Goal: Information Seeking & Learning: Learn about a topic

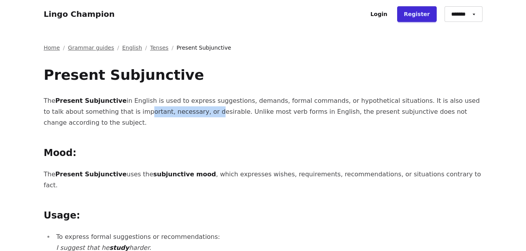
drag, startPoint x: 101, startPoint y: 115, endPoint x: 163, endPoint y: 112, distance: 62.0
click at [163, 112] on p "The Present Subjunctive in English is used to express suggestions, demands, for…" at bounding box center [263, 112] width 439 height 33
click at [365, 114] on p "The Present Subjunctive in English is used to express suggestions, demands, for…" at bounding box center [263, 112] width 439 height 33
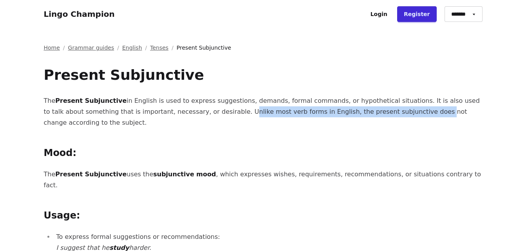
drag, startPoint x: 190, startPoint y: 114, endPoint x: 365, endPoint y: 109, distance: 174.7
click at [365, 109] on p "The Present Subjunctive in English is used to express suggestions, demands, for…" at bounding box center [263, 112] width 439 height 33
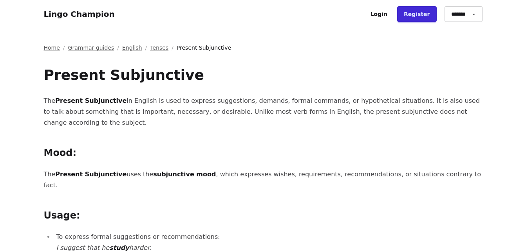
drag, startPoint x: 365, startPoint y: 109, endPoint x: 313, endPoint y: 133, distance: 56.9
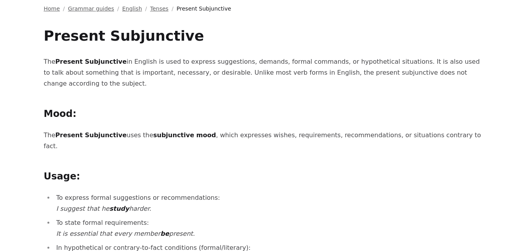
drag, startPoint x: 40, startPoint y: 123, endPoint x: 34, endPoint y: 121, distance: 6.6
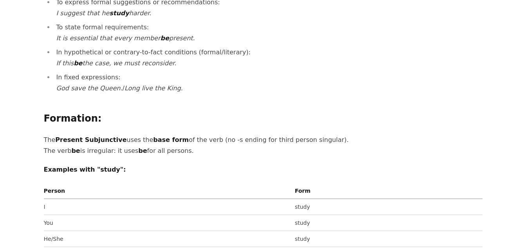
scroll to position [196, 0]
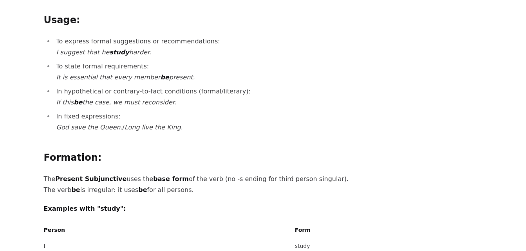
drag, startPoint x: 123, startPoint y: 161, endPoint x: 123, endPoint y: 154, distance: 6.7
click at [123, 174] on p "The Present Subjunctive uses the base form of the verb (no -s ending for third …" at bounding box center [263, 185] width 439 height 22
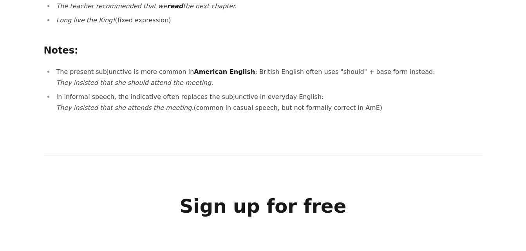
scroll to position [666, 0]
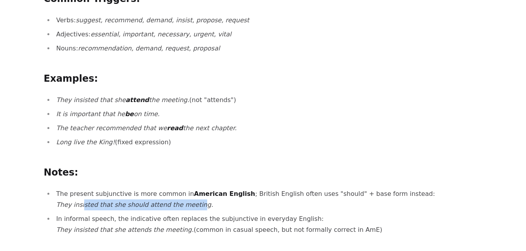
drag, startPoint x: 80, startPoint y: 184, endPoint x: 185, endPoint y: 182, distance: 105.0
click at [185, 201] on em "They insisted that she should attend the meeting." at bounding box center [134, 204] width 157 height 7
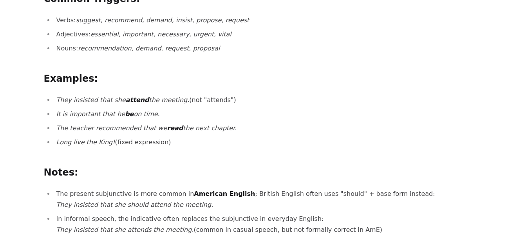
drag, startPoint x: 185, startPoint y: 182, endPoint x: 156, endPoint y: 192, distance: 30.8
click at [156, 214] on li "In informal speech, the indicative often replaces the subjunctive in everyday E…" at bounding box center [268, 225] width 428 height 22
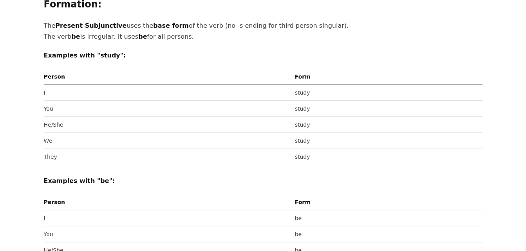
scroll to position [235, 0]
